Goal: Task Accomplishment & Management: Use online tool/utility

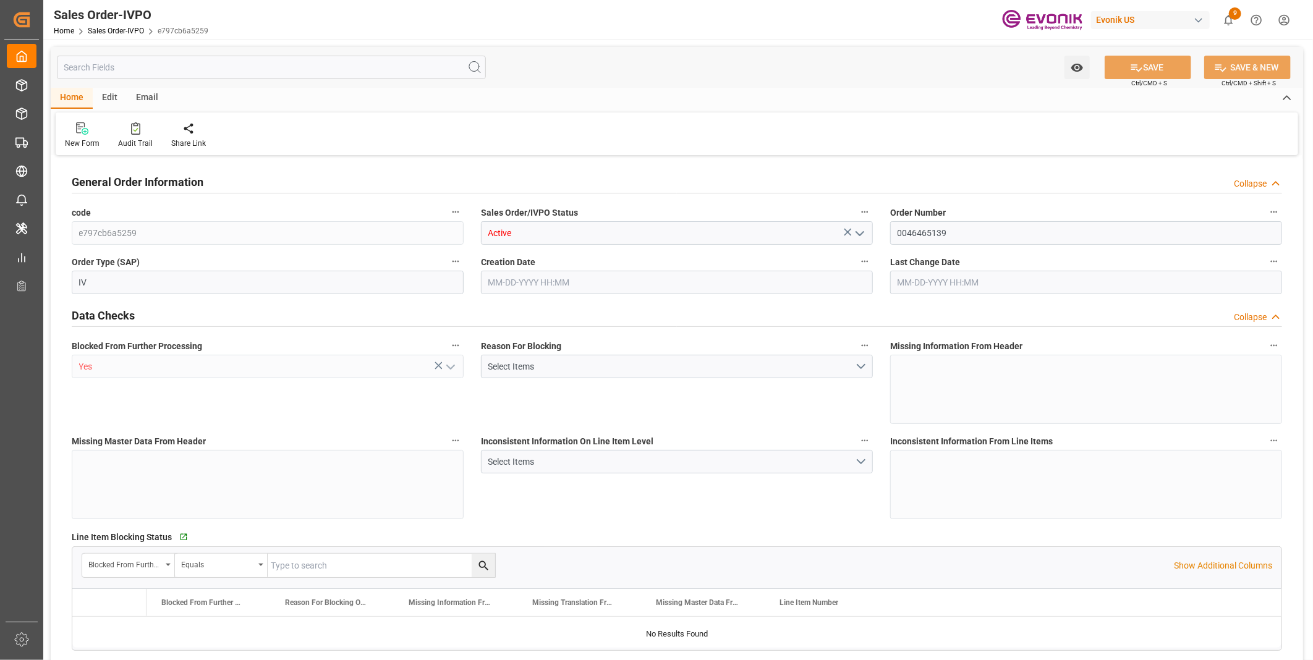
type input "KRPUS"
type input "0"
type input "1"
type input "2"
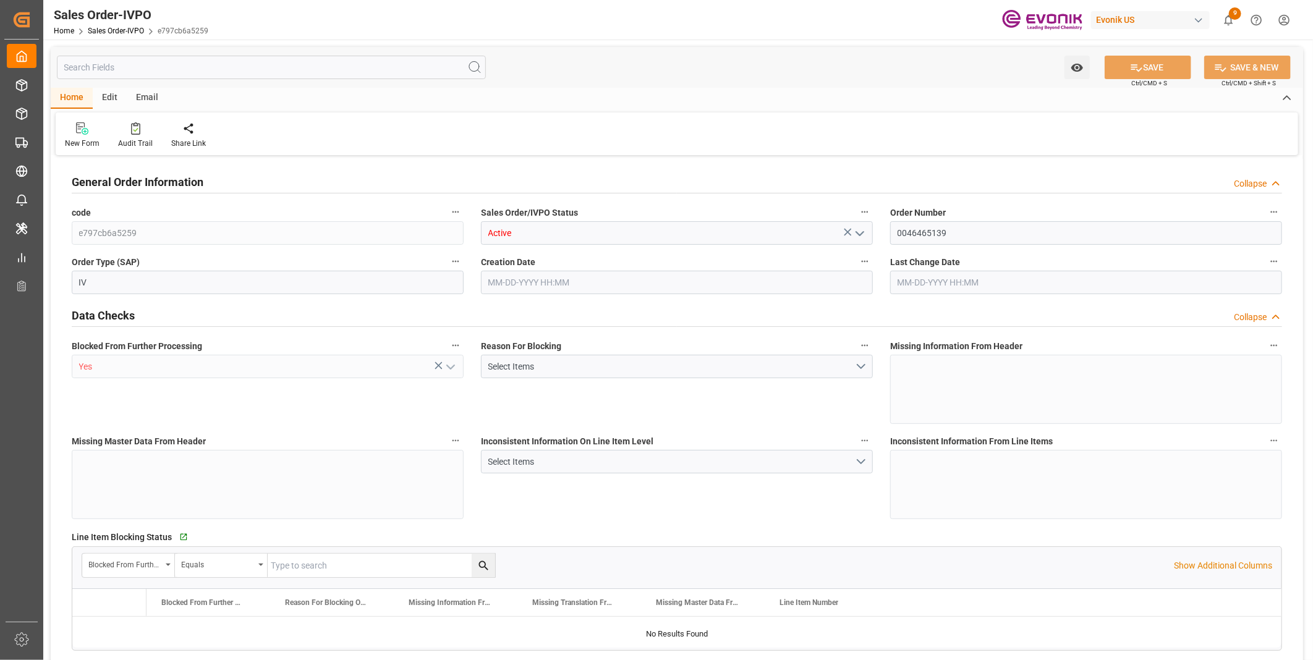
type input "9224.64"
type input "91.7876"
type input "19000"
type input "60"
type input "[DATE] 18:22"
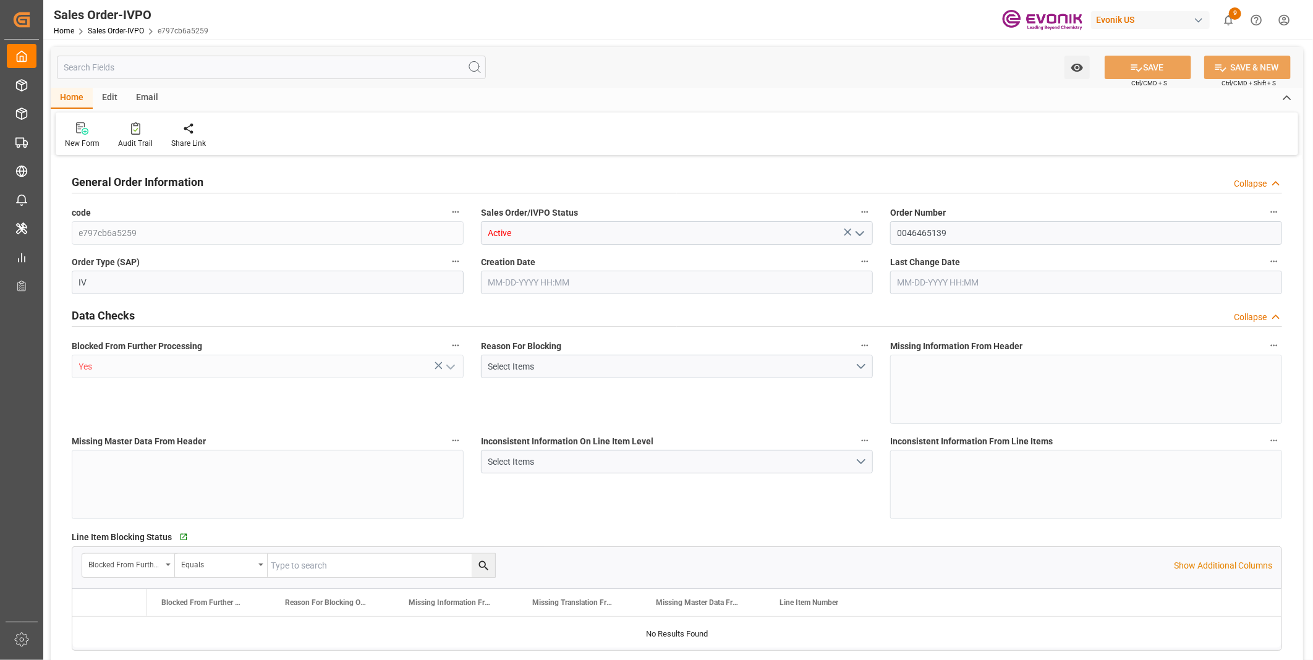
type input "[DATE] 20:24"
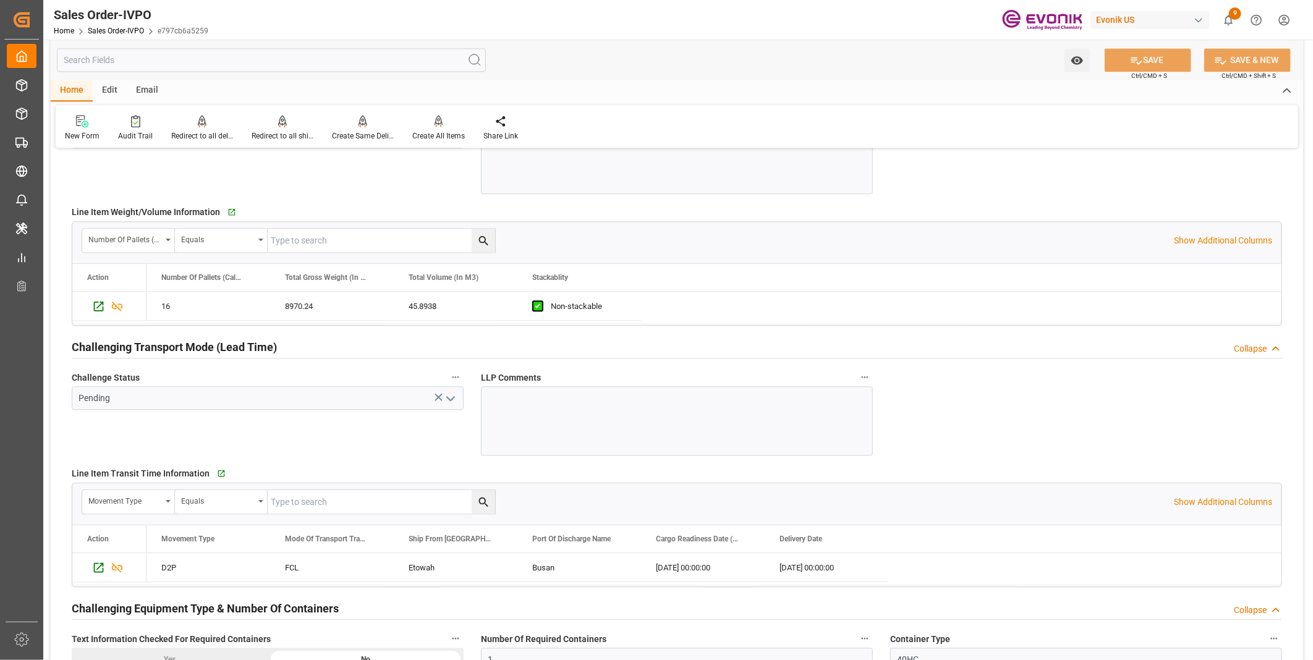
scroll to position [1923, 0]
